Goal: Information Seeking & Learning: Learn about a topic

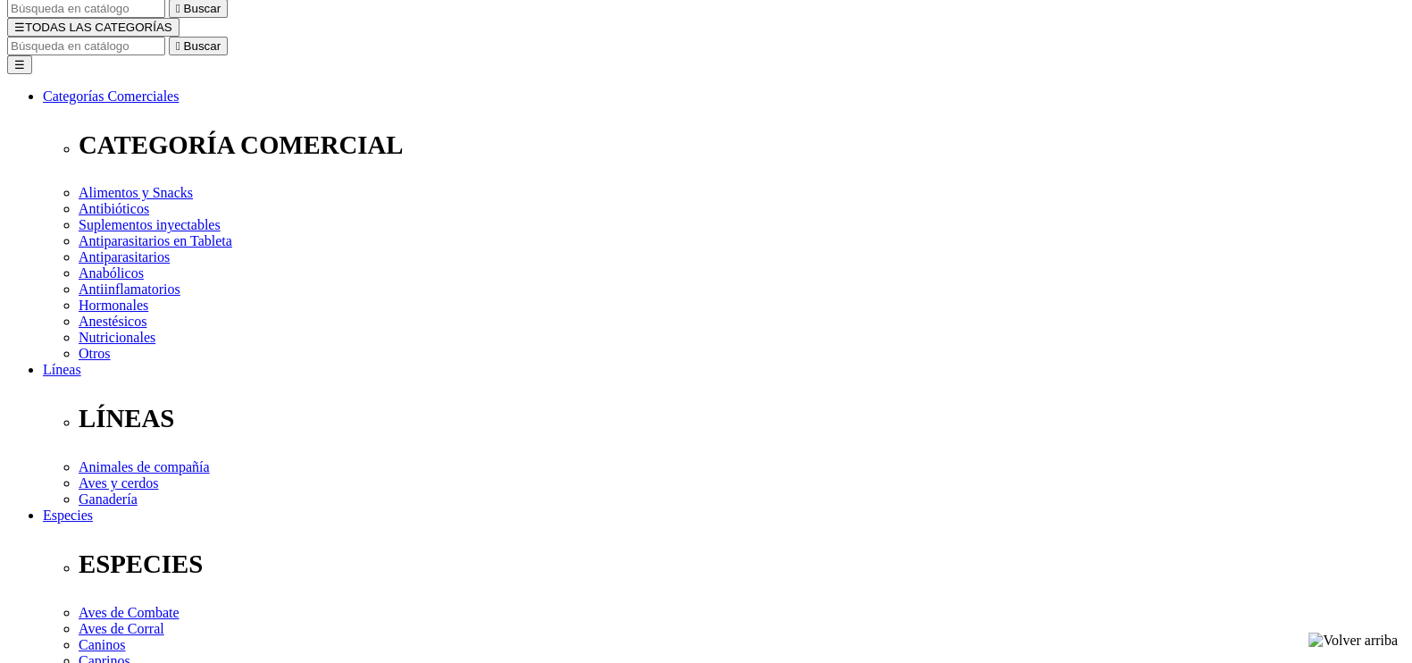
scroll to position [222, 0]
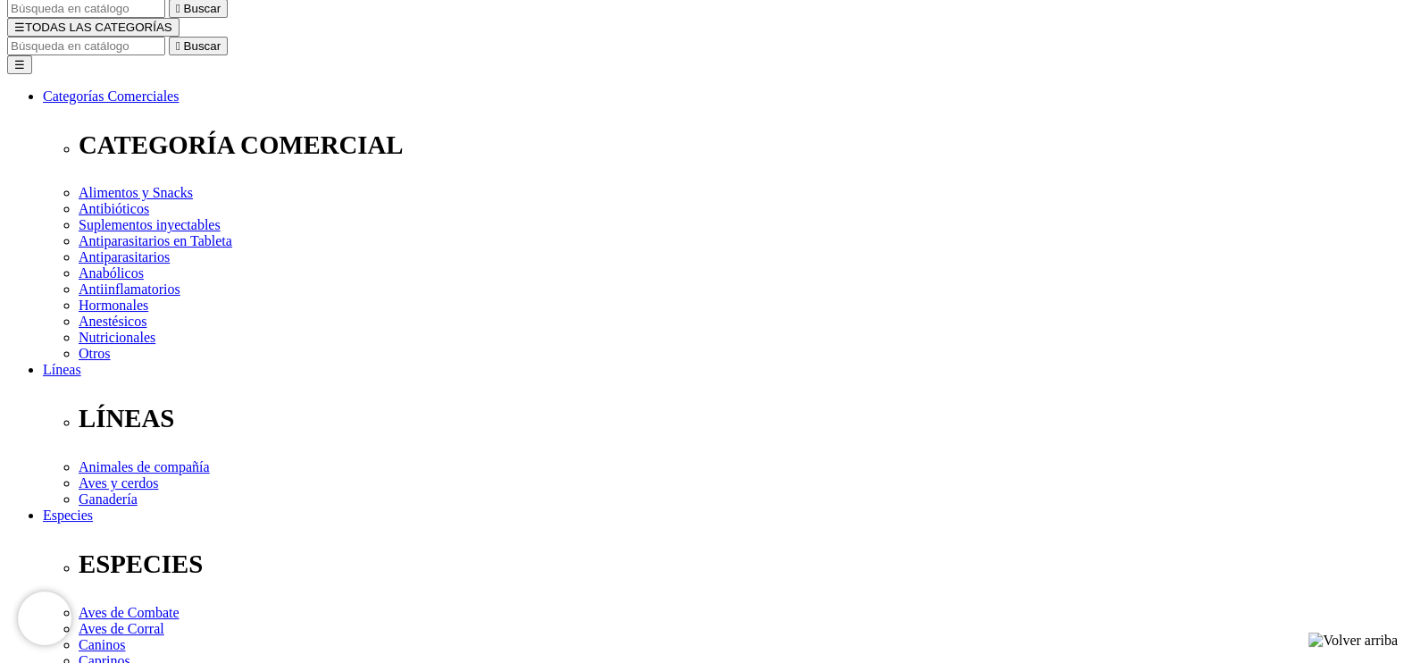
scroll to position [297, 0]
